Goal: Transaction & Acquisition: Obtain resource

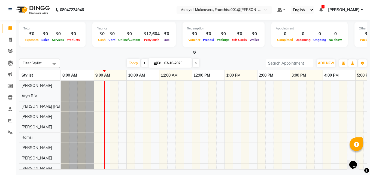
click at [12, 69] on li "Marketing" at bounding box center [8, 75] width 16 height 12
click at [12, 73] on icon at bounding box center [10, 74] width 4 height 4
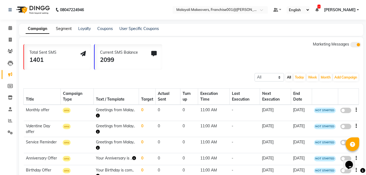
click at [64, 29] on link "Segment" at bounding box center [64, 28] width 16 height 5
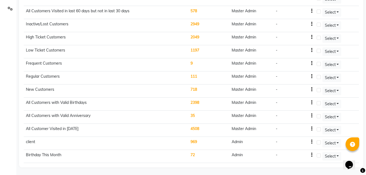
scroll to position [124, 0]
click at [194, 155] on td "72" at bounding box center [208, 155] width 41 height 13
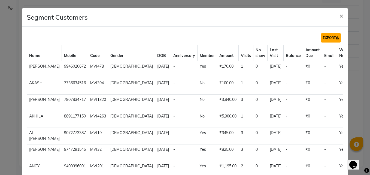
click at [327, 39] on button "EXPORT" at bounding box center [331, 37] width 20 height 9
click at [360, 46] on ngb-modal-window "Segment Customers × EXPORT Name Mobile Code Gender DOB Anniversary Member Amoun…" at bounding box center [185, 87] width 370 height 175
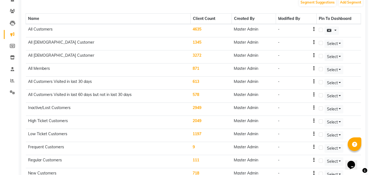
scroll to position [0, 0]
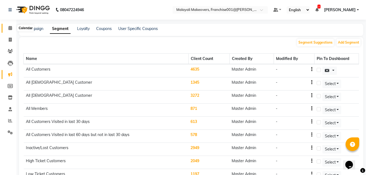
drag, startPoint x: 9, startPoint y: 27, endPoint x: 143, endPoint y: 4, distance: 135.8
click at [9, 27] on icon at bounding box center [10, 28] width 4 height 4
